Goal: Task Accomplishment & Management: Complete application form

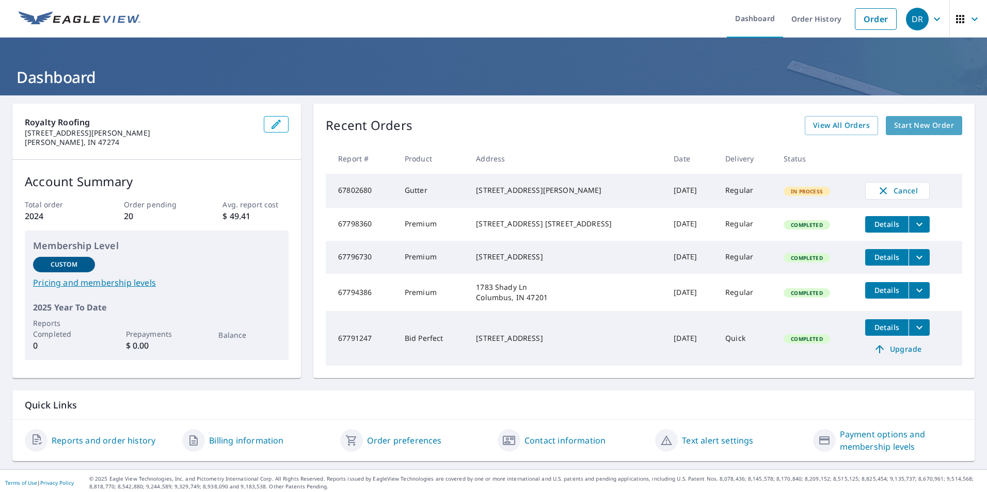
click at [916, 130] on span "Start New Order" at bounding box center [924, 125] width 60 height 13
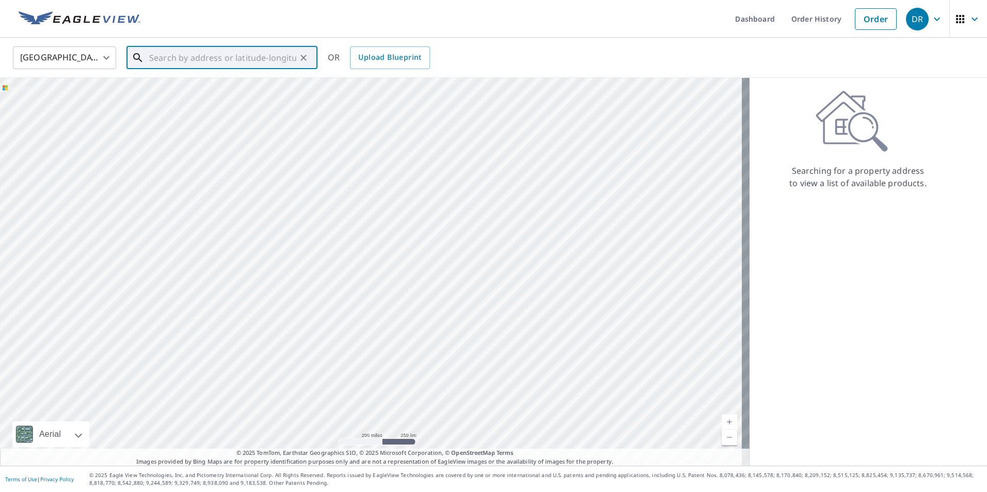
click at [250, 56] on input "text" at bounding box center [222, 57] width 147 height 29
paste input "14113 W Lake Rd"
click at [253, 92] on span "14113 W Lake Rd" at bounding box center [228, 88] width 162 height 12
type input "14113 W Lake Rd Seymour, IN 47274"
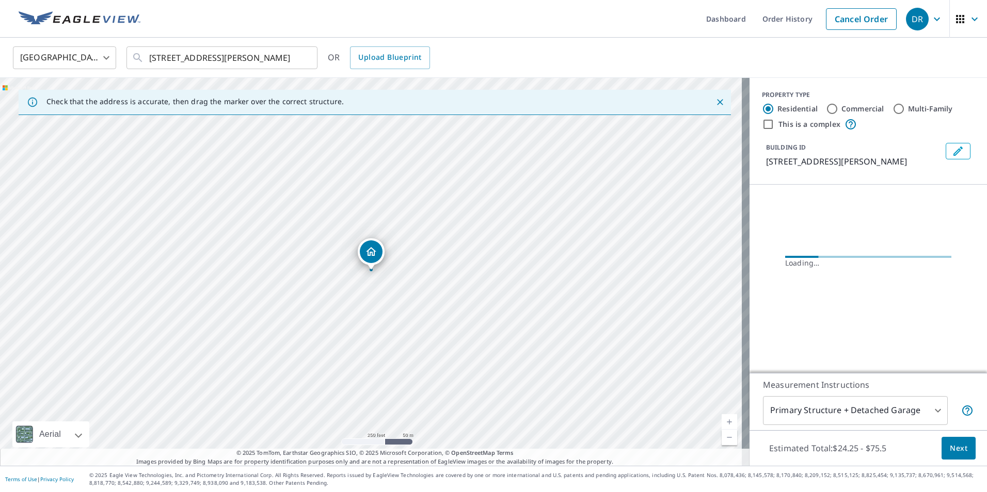
click at [722, 418] on link "Current Level 17, Zoom In" at bounding box center [728, 421] width 15 height 15
click at [722, 418] on link "Current Level 18, Zoom In" at bounding box center [728, 421] width 15 height 15
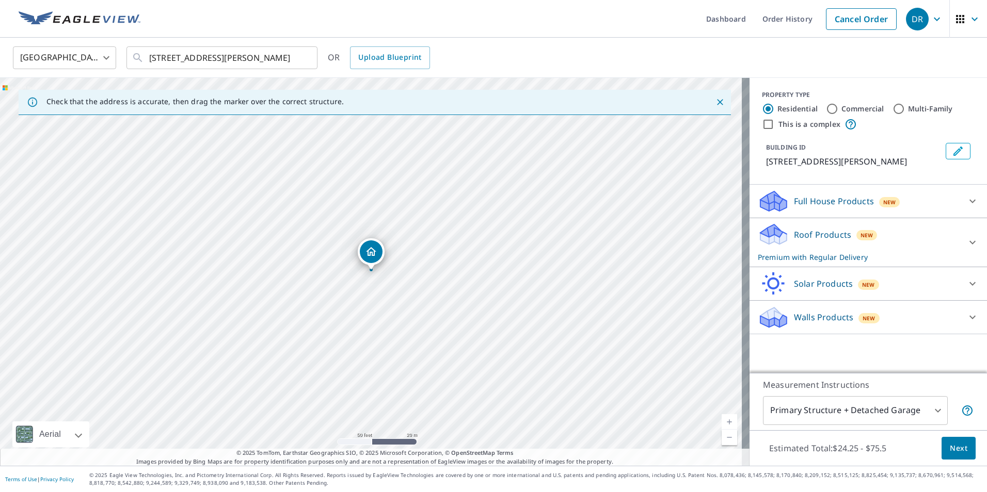
click at [966, 236] on icon at bounding box center [972, 242] width 12 height 12
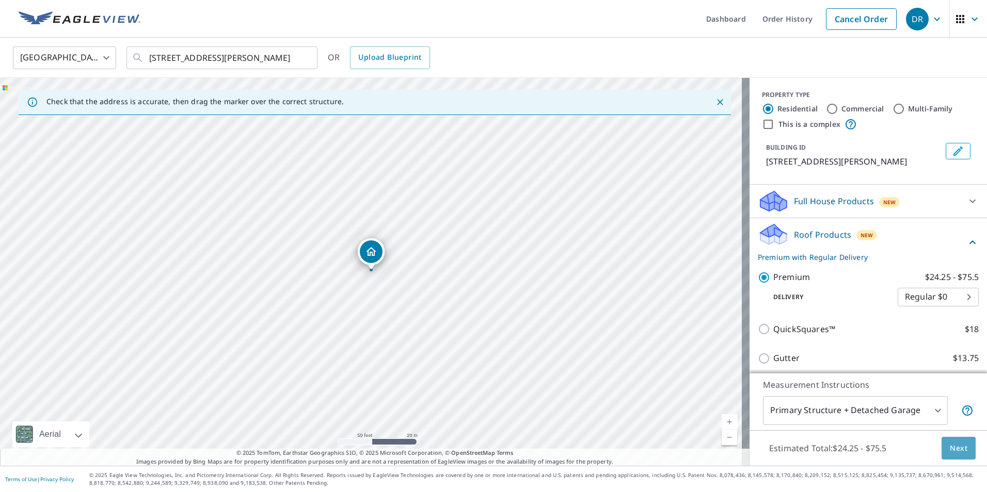
click at [950, 451] on span "Next" at bounding box center [959, 448] width 18 height 13
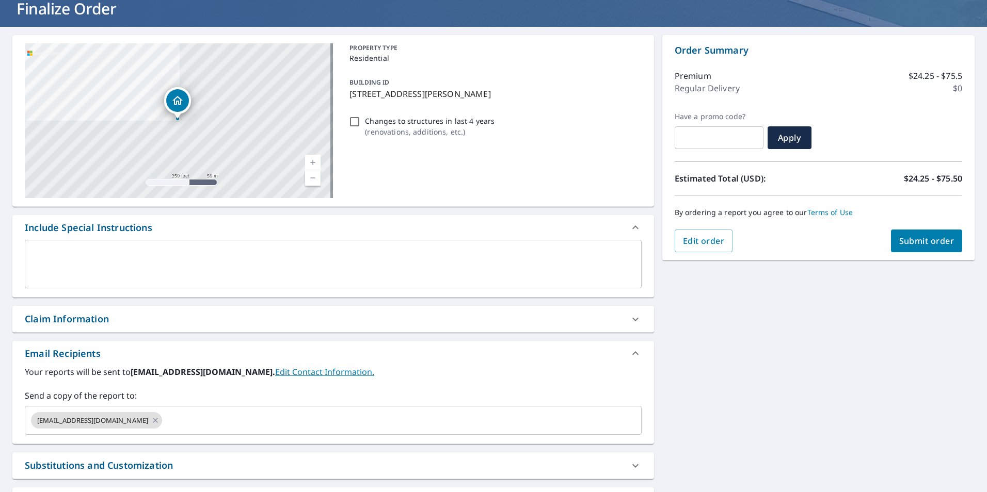
scroll to position [89, 0]
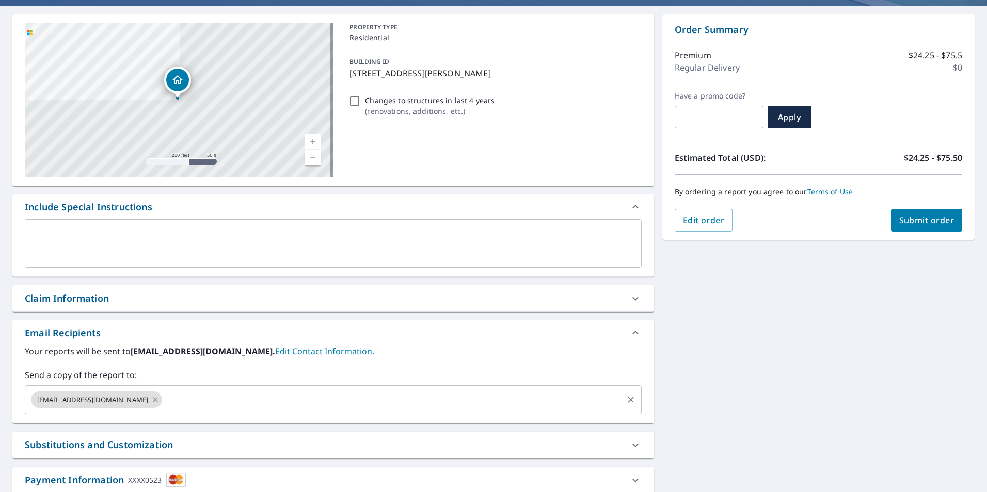
click at [151, 398] on icon at bounding box center [155, 399] width 8 height 11
click at [114, 398] on input "text" at bounding box center [325, 400] width 592 height 20
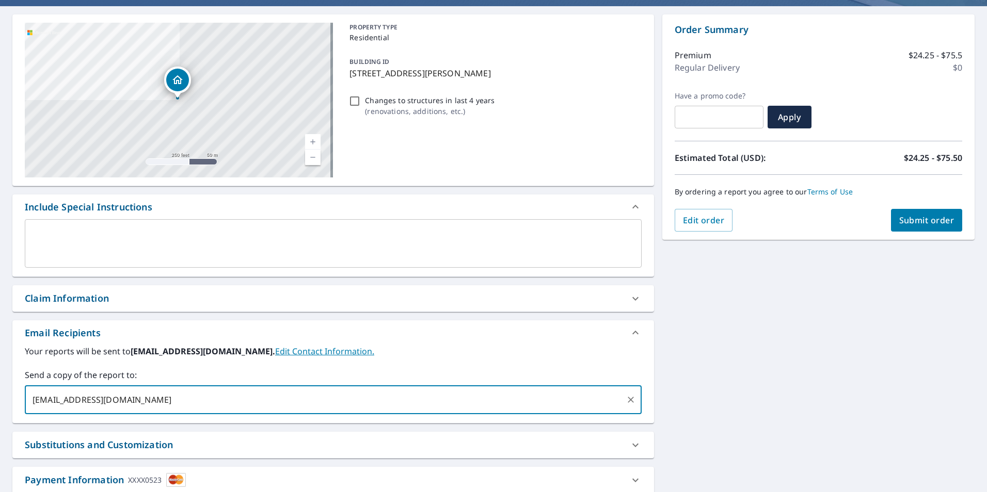
type input "ejarvis@royaltyroofing.com"
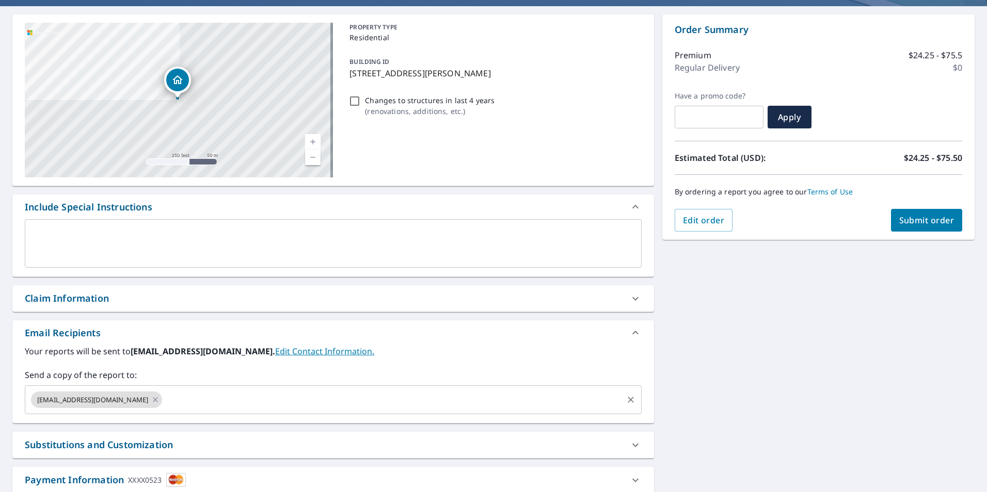
click at [711, 400] on div "14113 W Lake Rd Seymour, IN 47274 Aerial Road A standard road map Aerial A deta…" at bounding box center [493, 270] width 987 height 528
click at [911, 225] on span "Submit order" at bounding box center [926, 220] width 55 height 11
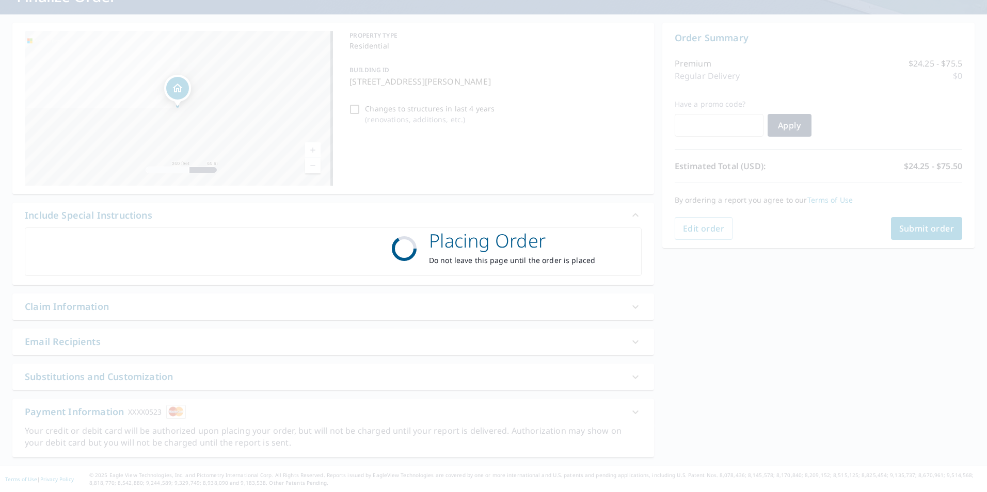
scroll to position [81, 0]
